Goal: Communication & Community: Participate in discussion

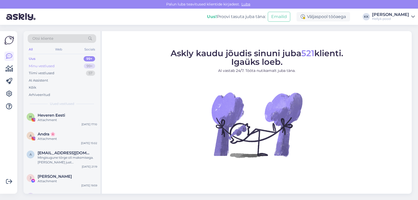
click at [42, 65] on div "Minu vestlused" at bounding box center [42, 65] width 26 height 5
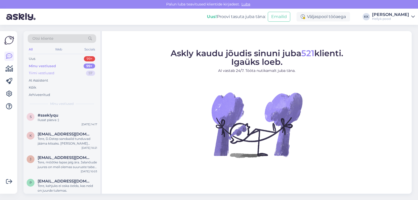
click at [42, 74] on div "Tiimi vestlused" at bounding box center [42, 72] width 26 height 5
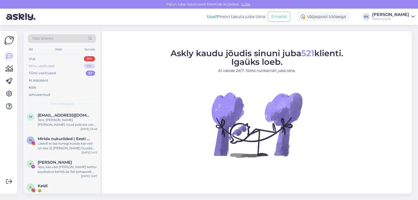
click at [41, 66] on div "Minu vestlused" at bounding box center [42, 65] width 26 height 5
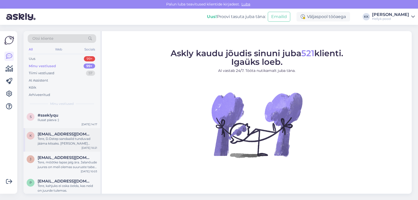
click at [59, 139] on div "Tere, D.Dstep sandaalid tunduvad jääma kitsaks. Mina soovitaks jääda sama mudel…" at bounding box center [67, 140] width 59 height 9
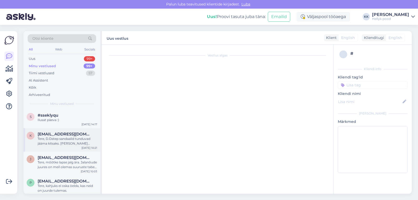
scroll to position [480, 0]
